Goal: Transaction & Acquisition: Purchase product/service

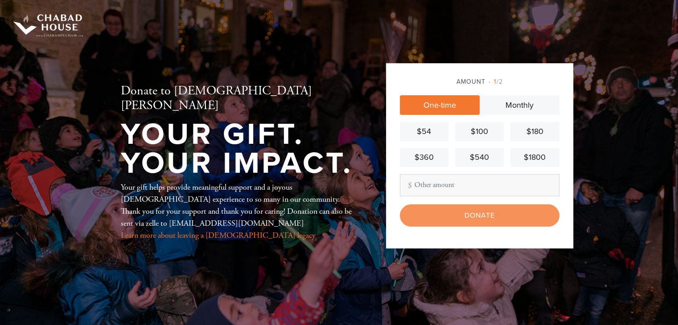
type input "2"
click at [522, 131] on div "$180" at bounding box center [534, 132] width 41 height 12
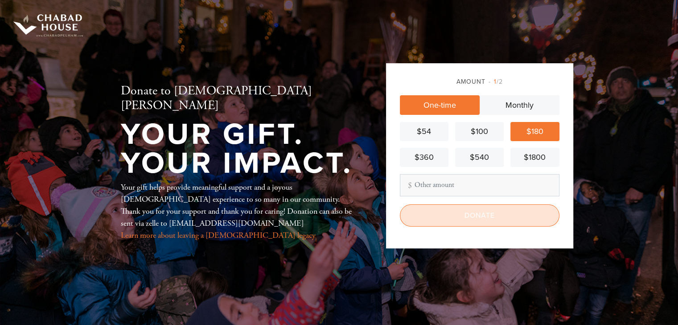
click at [437, 216] on input "Donate" at bounding box center [480, 216] width 160 height 22
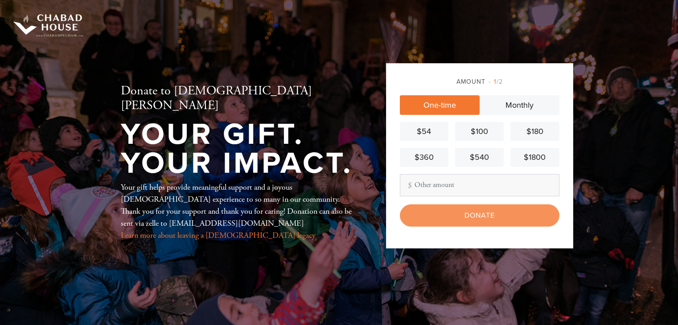
click at [463, 186] on input "Other Amount" at bounding box center [480, 185] width 160 height 22
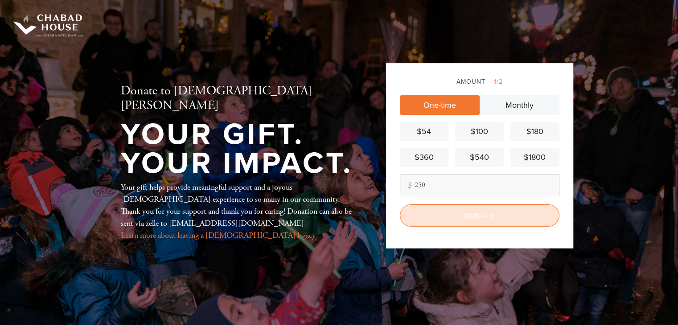
type input "250"
click at [506, 211] on input "Donate" at bounding box center [480, 216] width 160 height 22
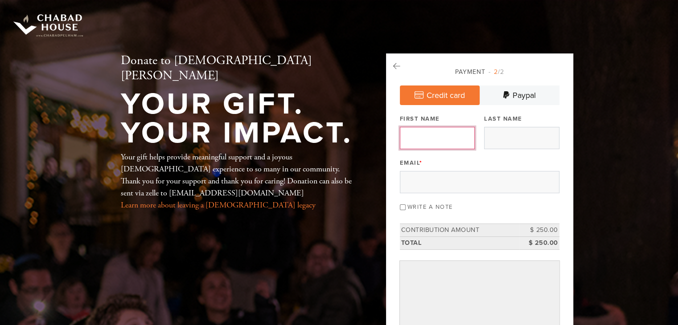
click at [441, 130] on input "First Name" at bounding box center [437, 138] width 75 height 22
type input "Michael"
type input "Berkowitz"
type input "michaelberkowitz1@gmail.com"
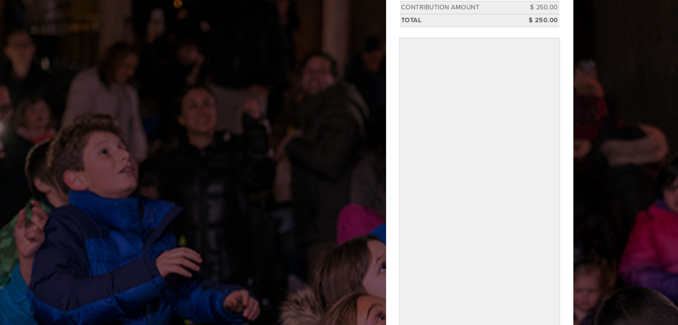
scroll to position [407, 0]
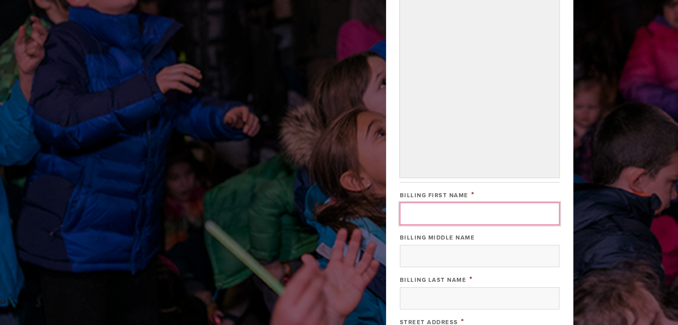
click at [453, 212] on input "Billing First Name" at bounding box center [480, 214] width 160 height 22
type input "Michael"
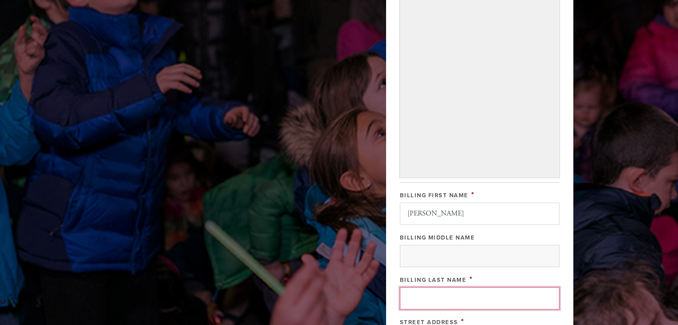
type input "Berkowitz"
type input "44 Hallberg Avenue"
type input "Bergenfield"
type input "07621"
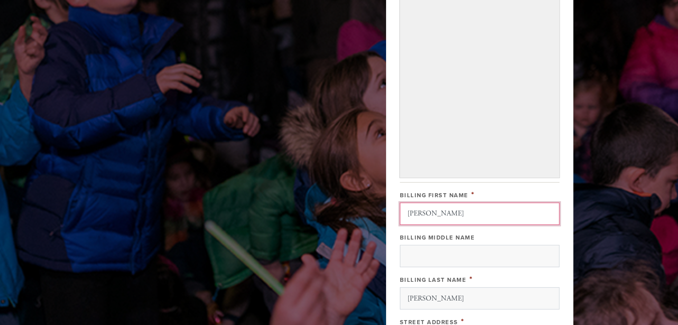
scroll to position [647, 0]
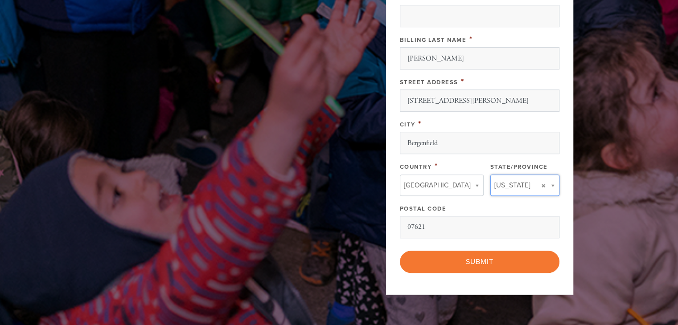
type input "NJ"
type input "[GEOGRAPHIC_DATA]"
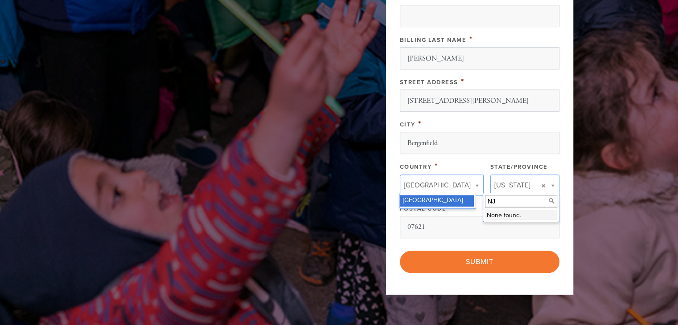
click at [492, 201] on input "NJ" at bounding box center [521, 201] width 72 height 13
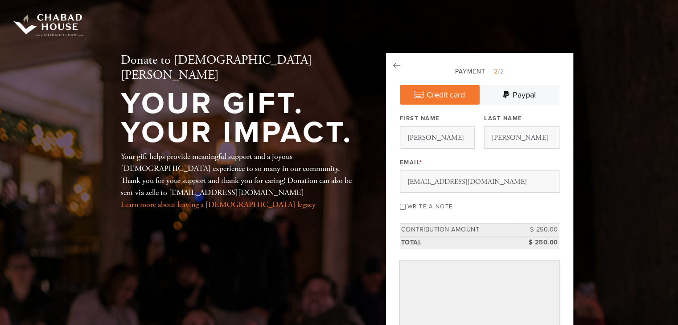
scroll to position [0, 0]
click at [403, 205] on input "Write a note" at bounding box center [403, 208] width 6 height 6
checkbox input "true"
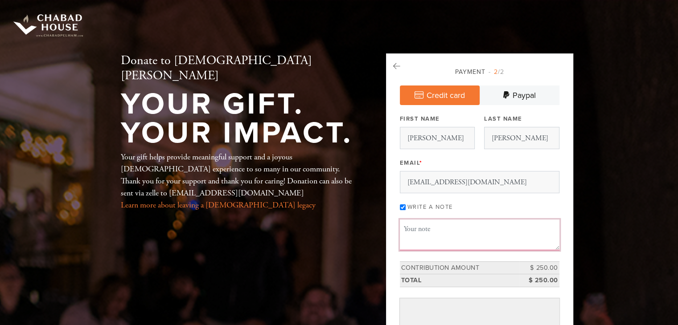
click at [439, 229] on textarea "Message or dedication" at bounding box center [480, 235] width 160 height 30
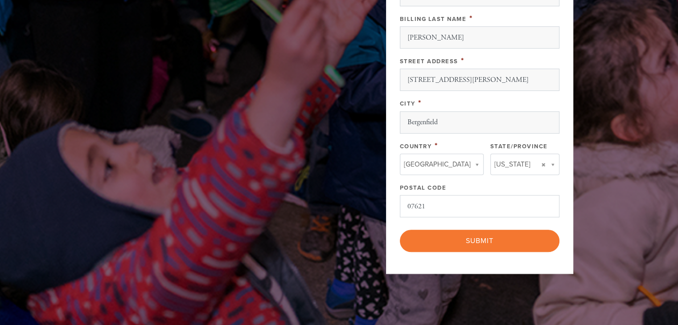
scroll to position [758, 0]
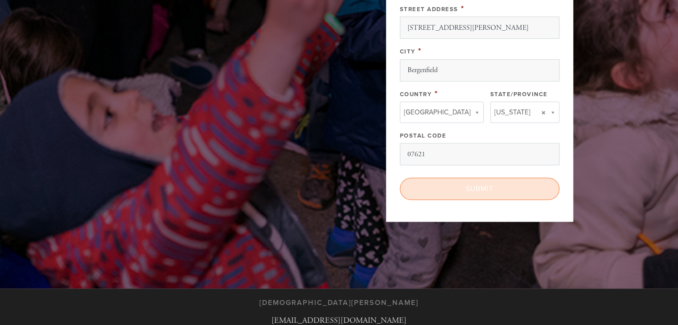
type textarea "If you can still put the ad into the calendar, then great, use same as in past,…"
click at [506, 184] on input "Submit" at bounding box center [480, 189] width 160 height 22
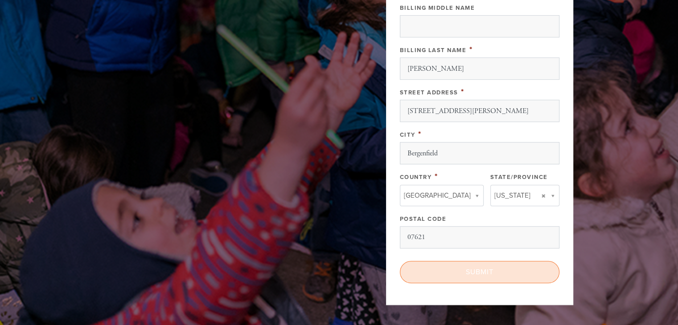
scroll to position [624, 0]
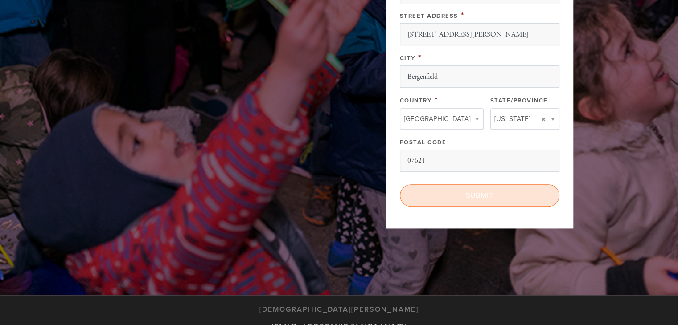
click at [504, 186] on input "Submit" at bounding box center [480, 196] width 160 height 22
click at [478, 195] on input "Submit" at bounding box center [480, 196] width 160 height 22
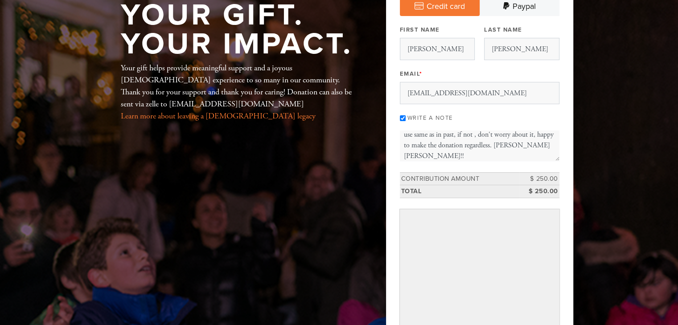
scroll to position [0, 0]
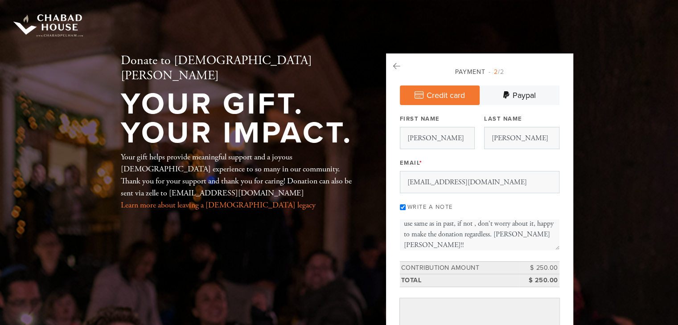
click at [462, 96] on link "Credit card" at bounding box center [440, 96] width 80 height 20
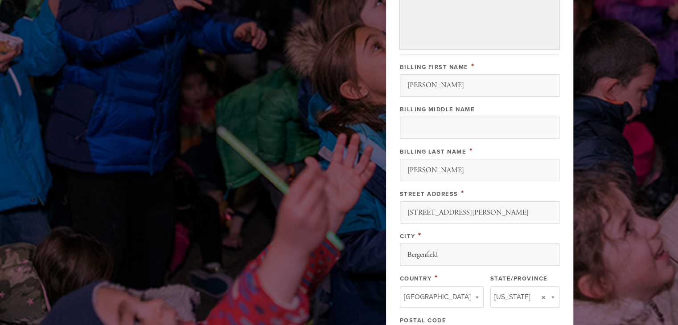
scroll to position [624, 0]
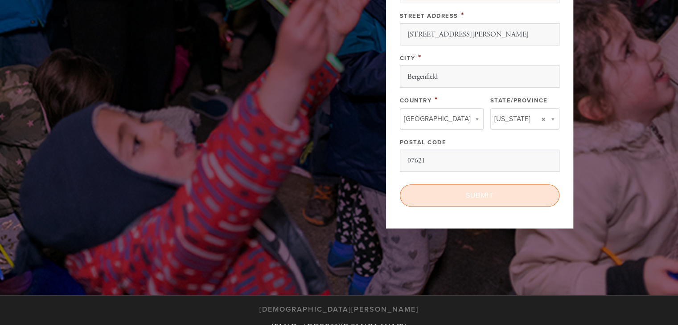
click at [472, 197] on input "Submit" at bounding box center [480, 196] width 160 height 22
click at [460, 191] on input "Submit" at bounding box center [480, 196] width 160 height 22
click at [461, 190] on input "Submit" at bounding box center [480, 196] width 160 height 22
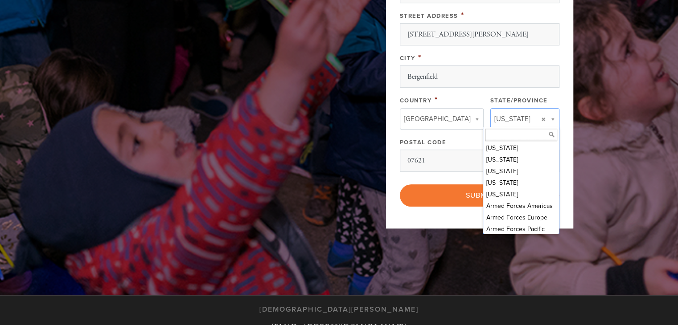
scroll to position [335, 0]
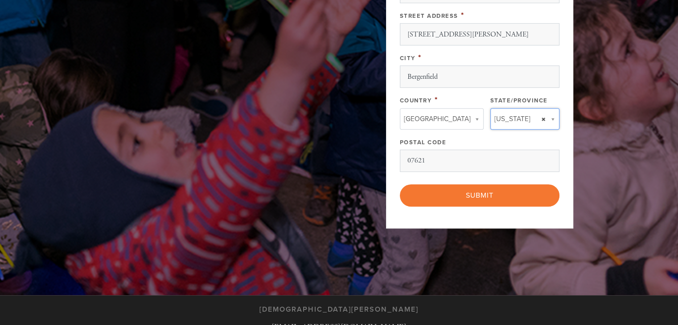
click at [545, 116] on link "[US_STATE]" at bounding box center [524, 118] width 69 height 21
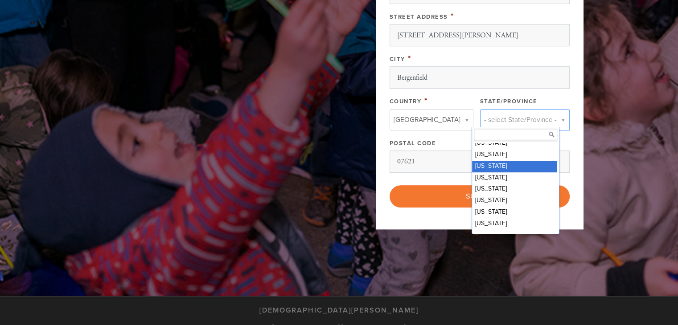
scroll to position [357, 0]
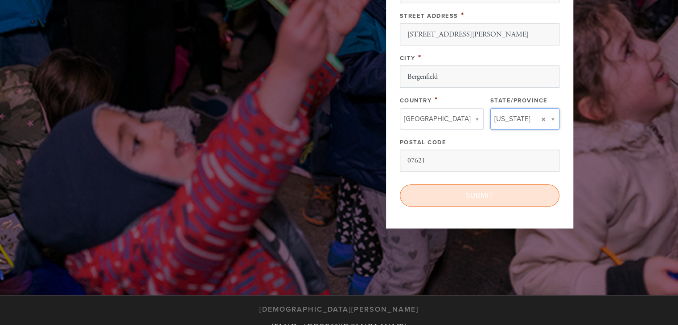
click at [496, 194] on input "Submit" at bounding box center [480, 196] width 160 height 22
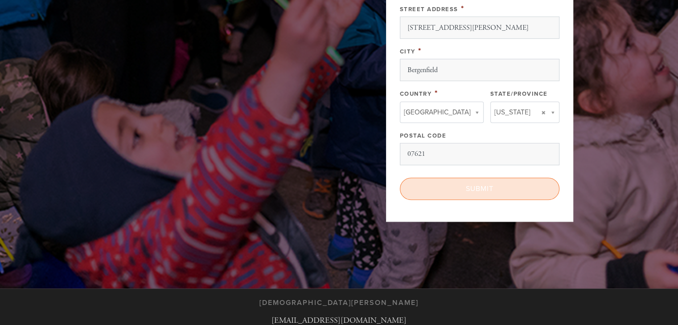
scroll to position [687, 0]
